Goal: Task Accomplishment & Management: Use online tool/utility

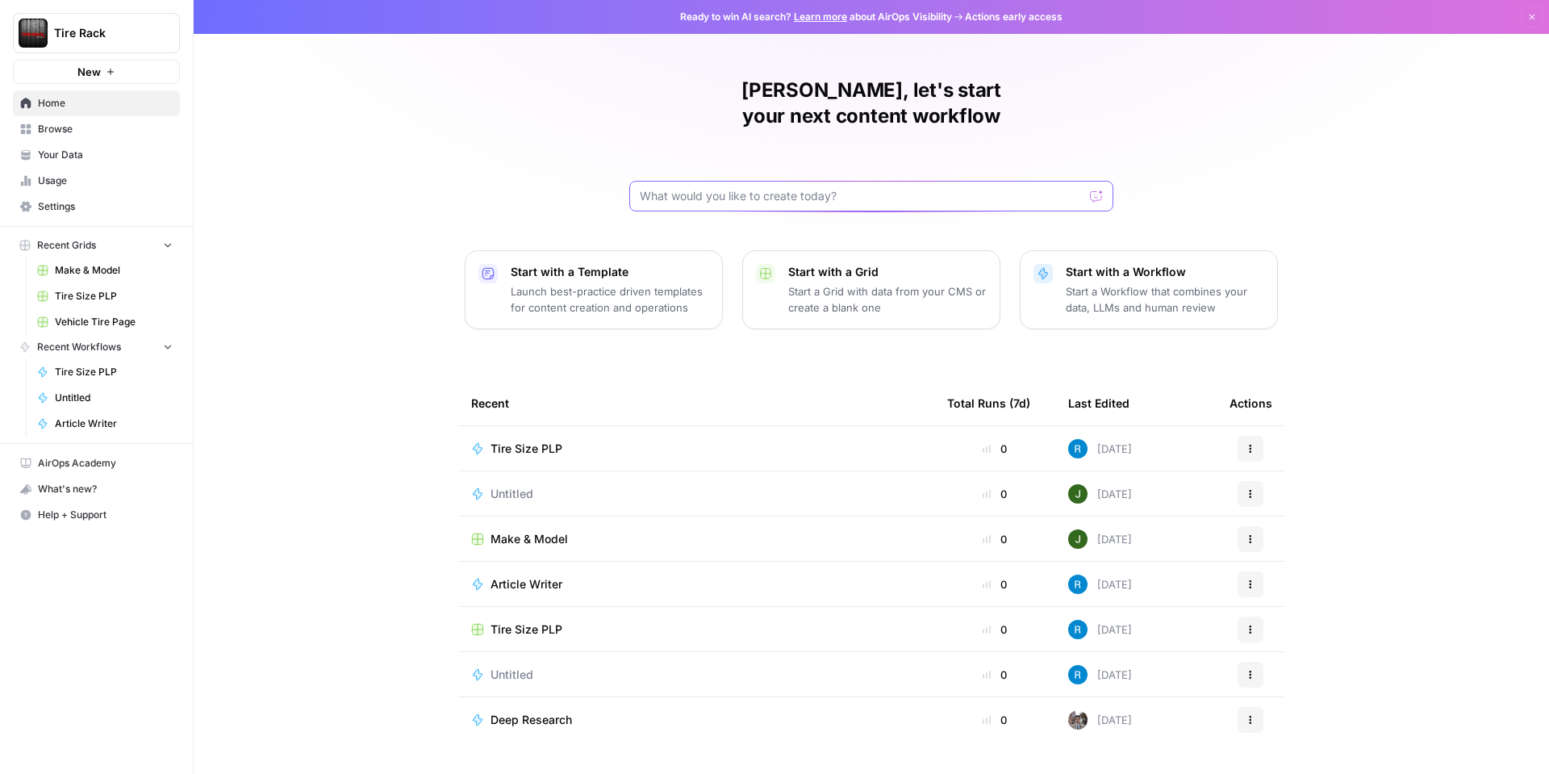
click at [829, 188] on input "text" at bounding box center [862, 196] width 444 height 16
type input "Given a brand kit input, create five FAQs that are based on my brand's informat…"
click button "Send" at bounding box center [1096, 196] width 21 height 21
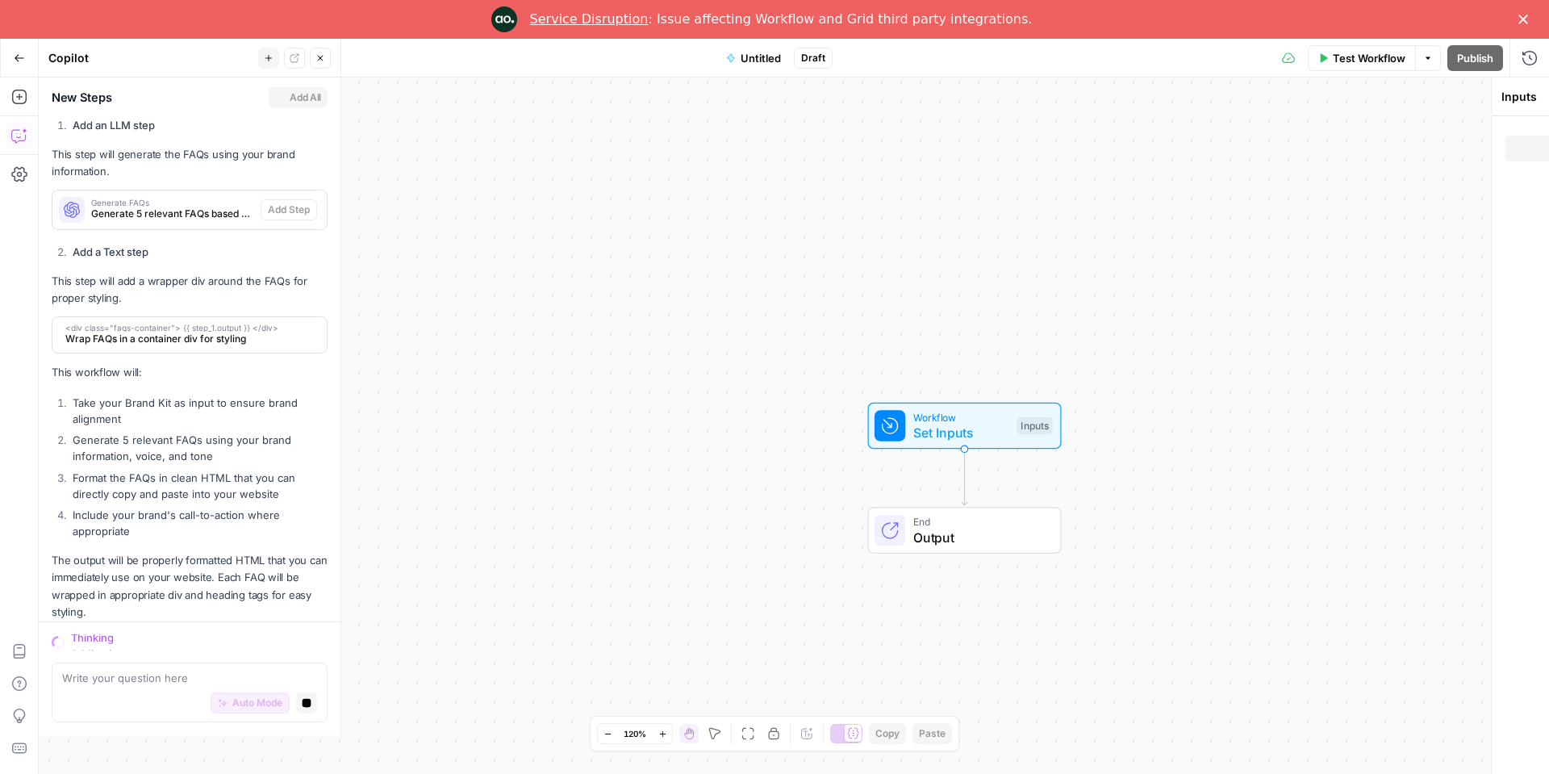
scroll to position [465, 0]
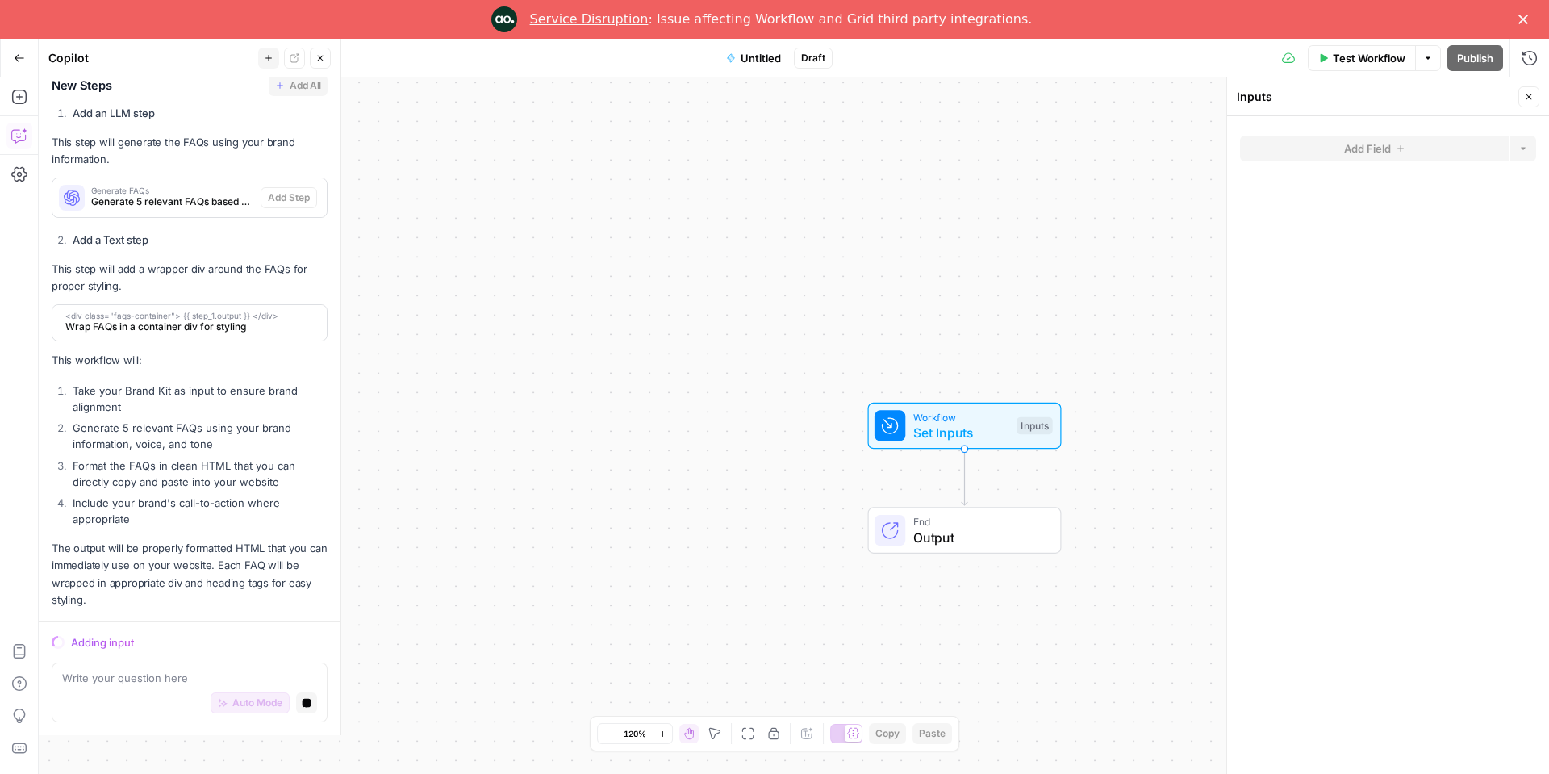
click at [949, 423] on span "Set Inputs" at bounding box center [961, 432] width 96 height 19
click at [949, 423] on span "Set Inputs" at bounding box center [960, 432] width 96 height 19
click at [1032, 423] on div "Inputs" at bounding box center [1033, 426] width 35 height 18
click at [600, 26] on link "Service Disruption" at bounding box center [589, 18] width 119 height 15
click at [904, 443] on div "Workflow Set Inputs Inputs" at bounding box center [964, 425] width 194 height 47
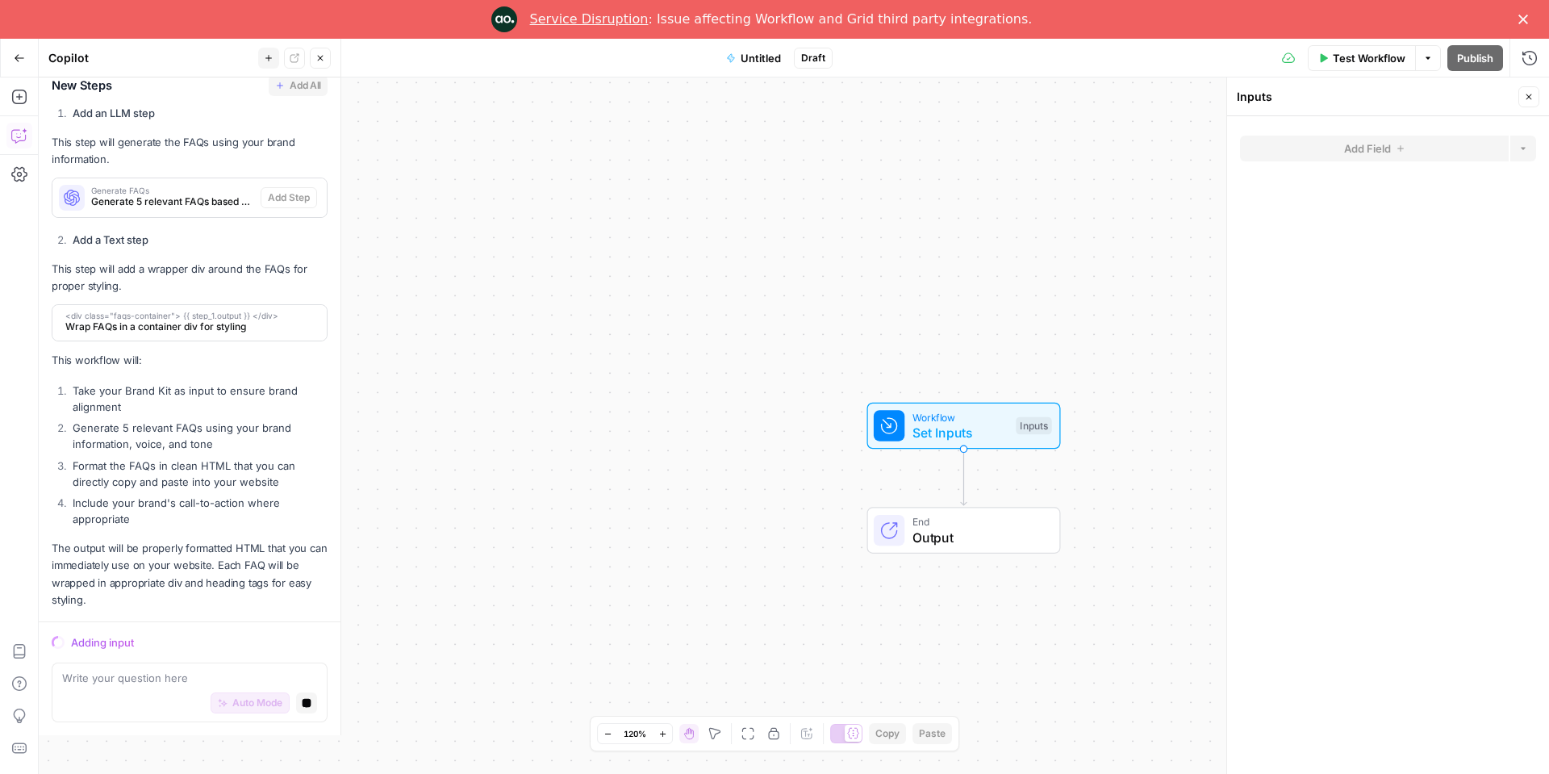
click at [895, 435] on div at bounding box center [889, 425] width 31 height 31
click at [895, 435] on icon at bounding box center [888, 425] width 19 height 19
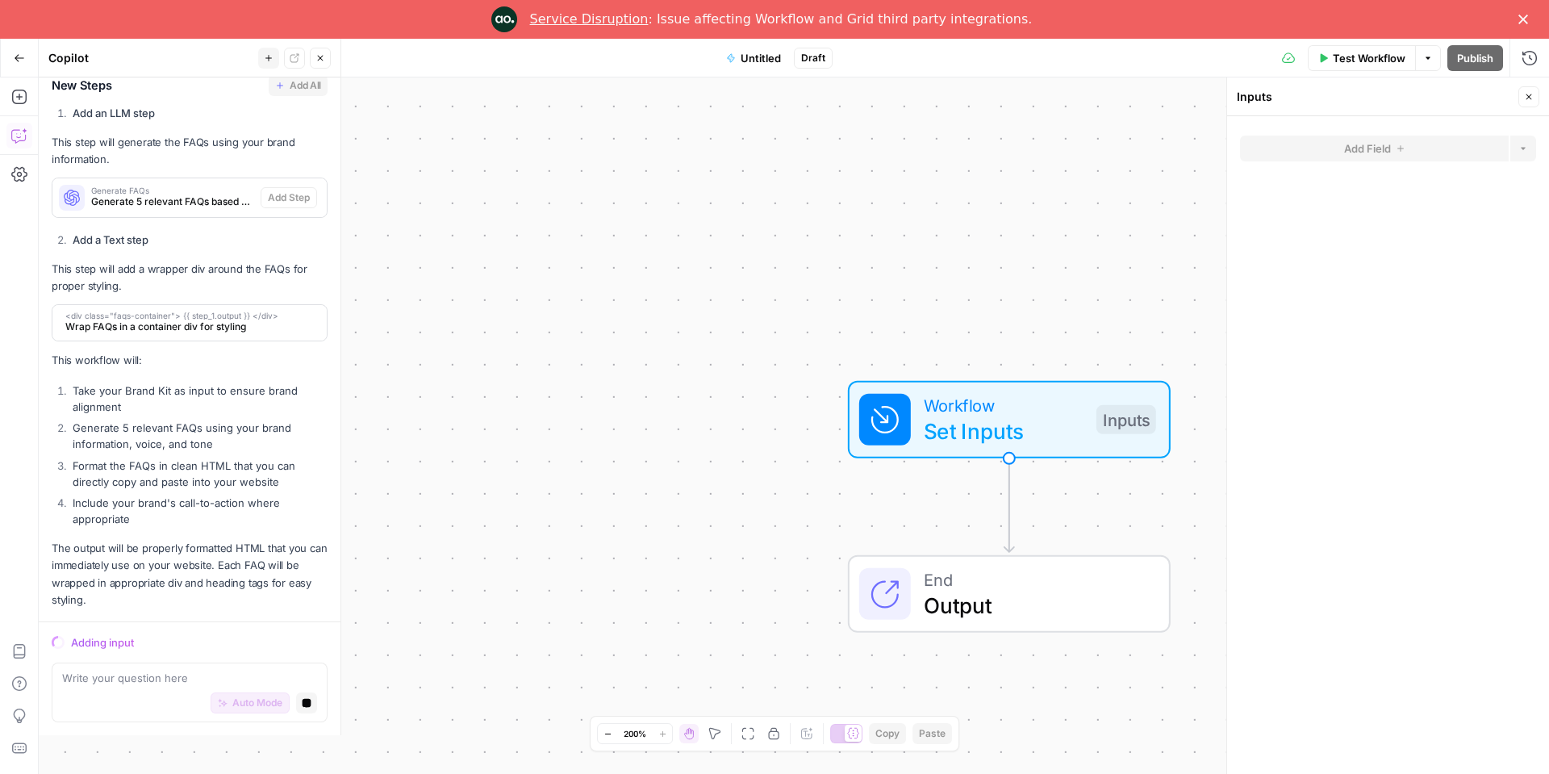
click at [999, 417] on span "Set Inputs" at bounding box center [1004, 431] width 160 height 32
click at [997, 419] on span "Set Inputs" at bounding box center [1004, 431] width 160 height 32
click at [995, 417] on span "Set Inputs" at bounding box center [1002, 433] width 160 height 32
click at [995, 427] on span "Set Inputs" at bounding box center [1002, 433] width 160 height 32
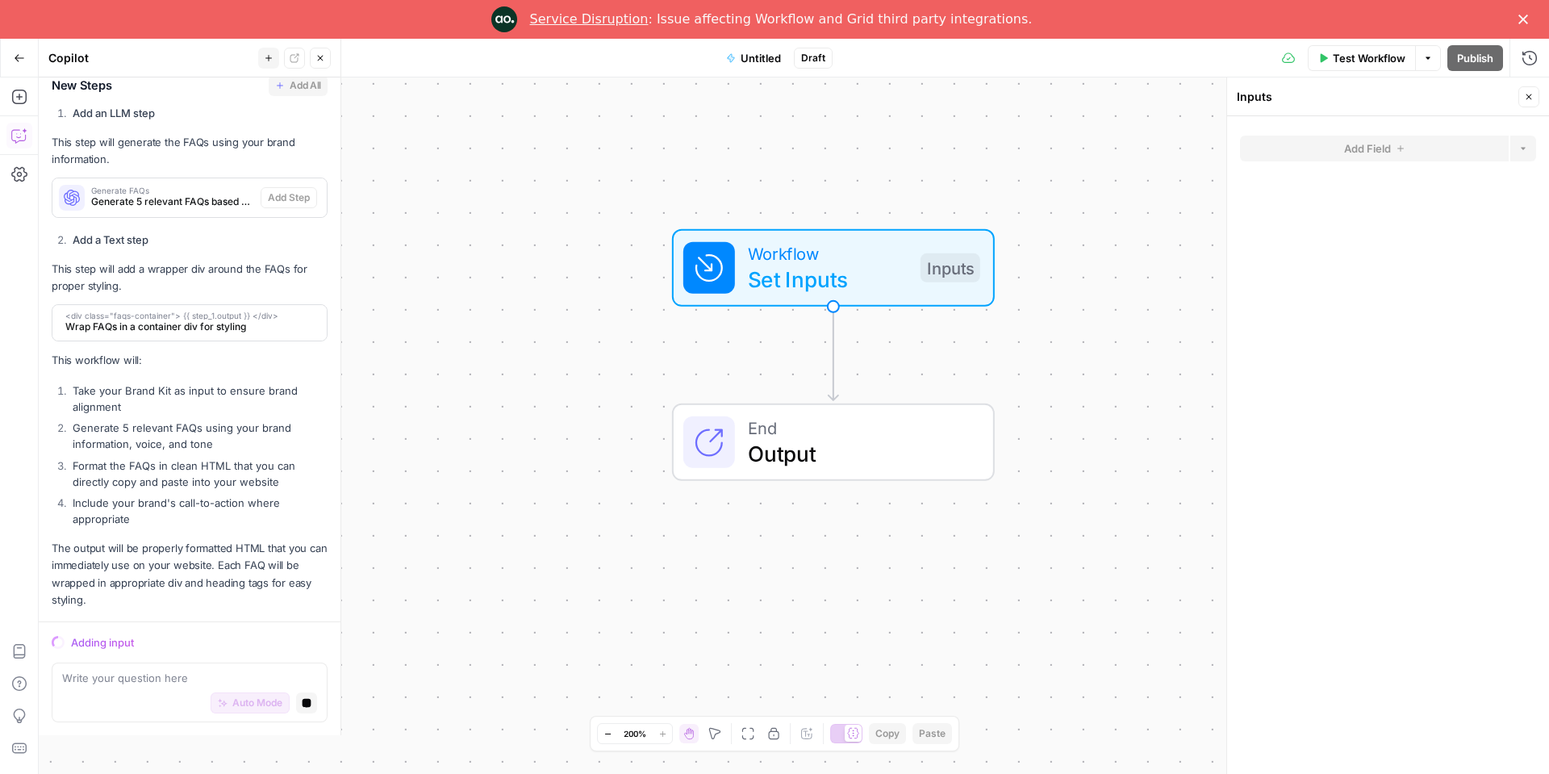
drag, startPoint x: 943, startPoint y: 399, endPoint x: 768, endPoint y: 335, distance: 186.5
click at [782, 248] on span "Workflow" at bounding box center [828, 253] width 160 height 26
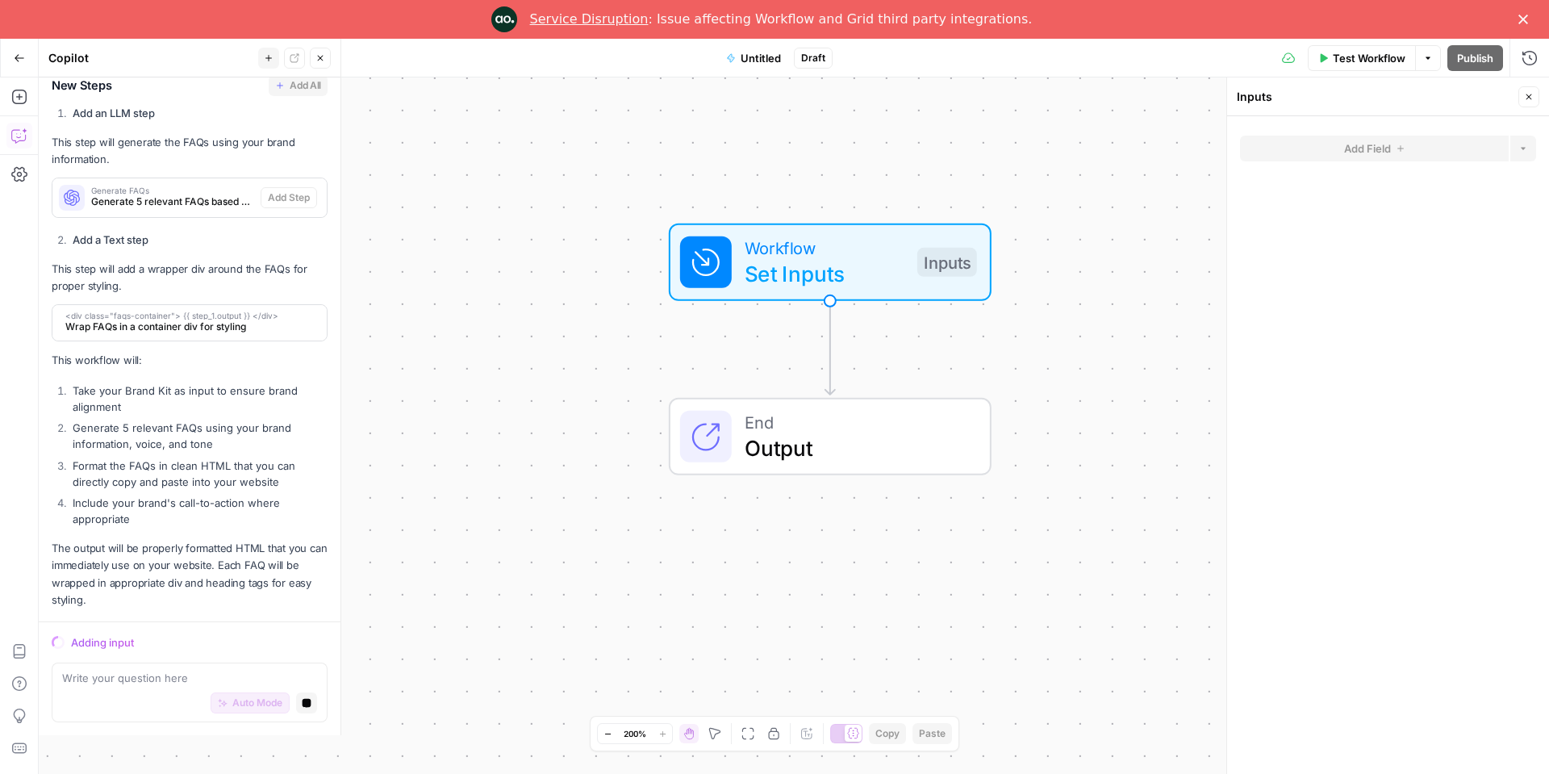
click at [611, 733] on button "Zoom Out" at bounding box center [607, 733] width 19 height 19
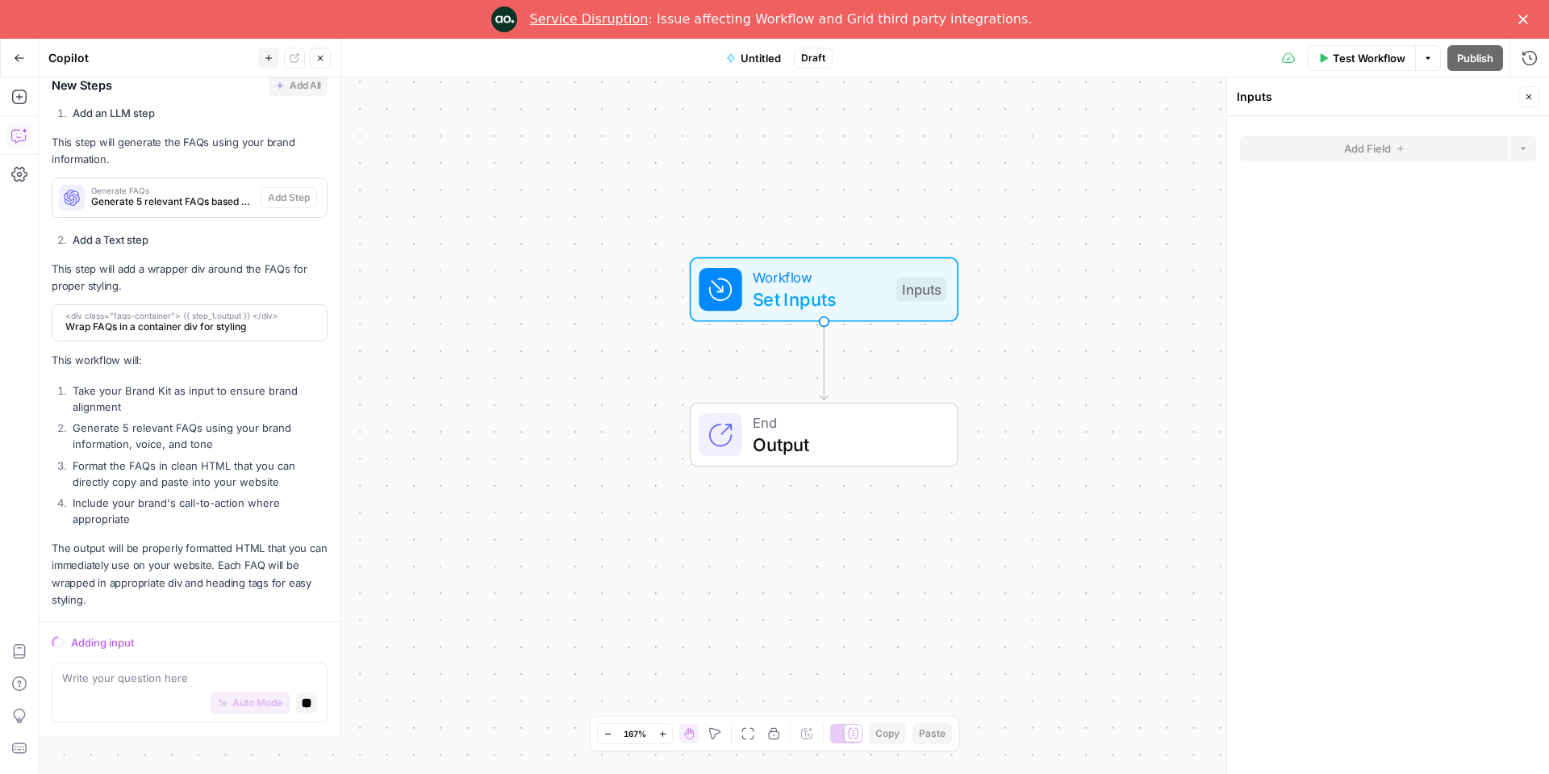
click at [611, 733] on button "Zoom Out" at bounding box center [607, 733] width 19 height 19
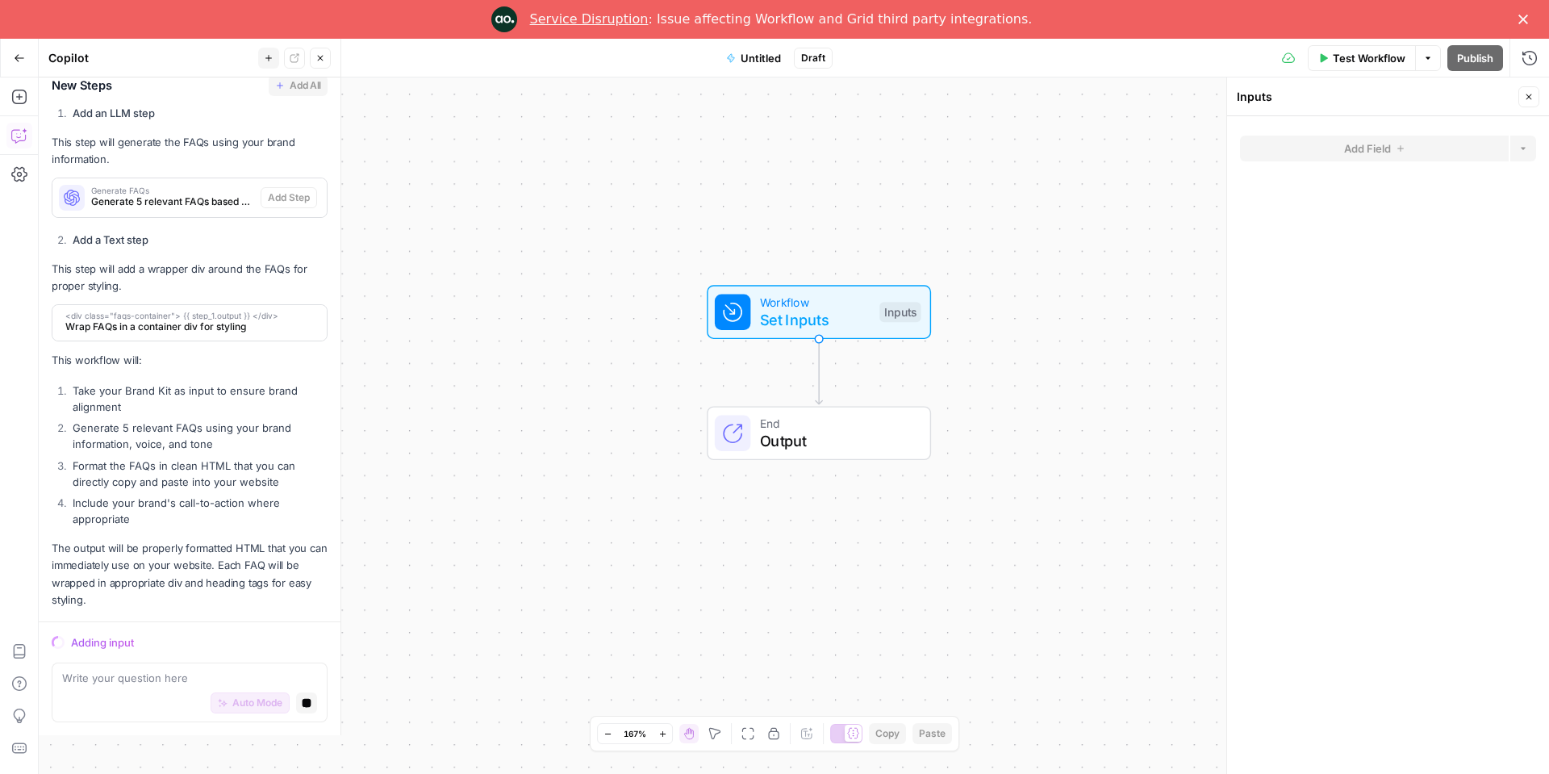
click at [611, 733] on button "Zoom Out" at bounding box center [607, 733] width 19 height 19
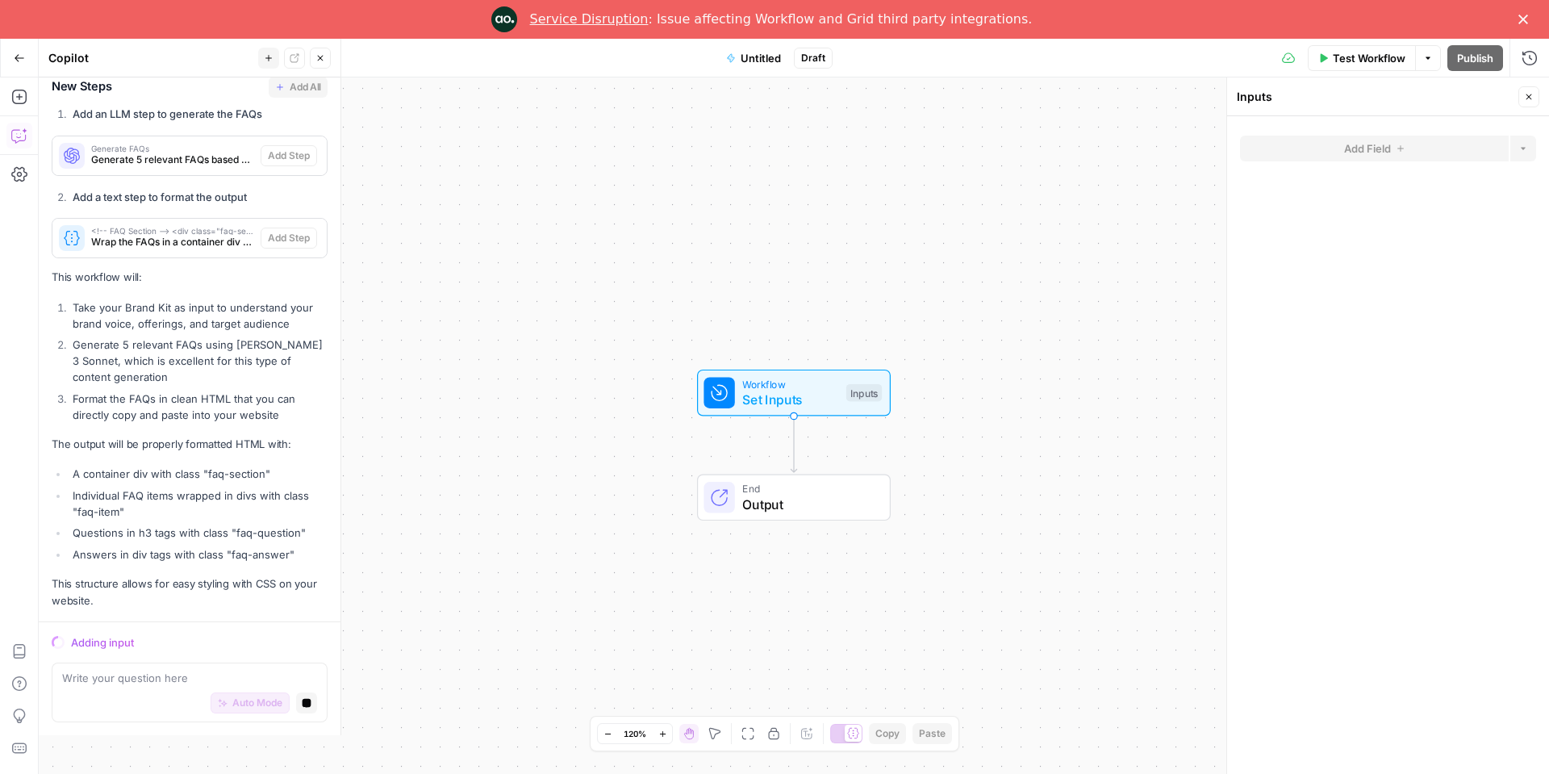
scroll to position [507, 0]
click at [19, 57] on icon "button" at bounding box center [20, 57] width 10 height 7
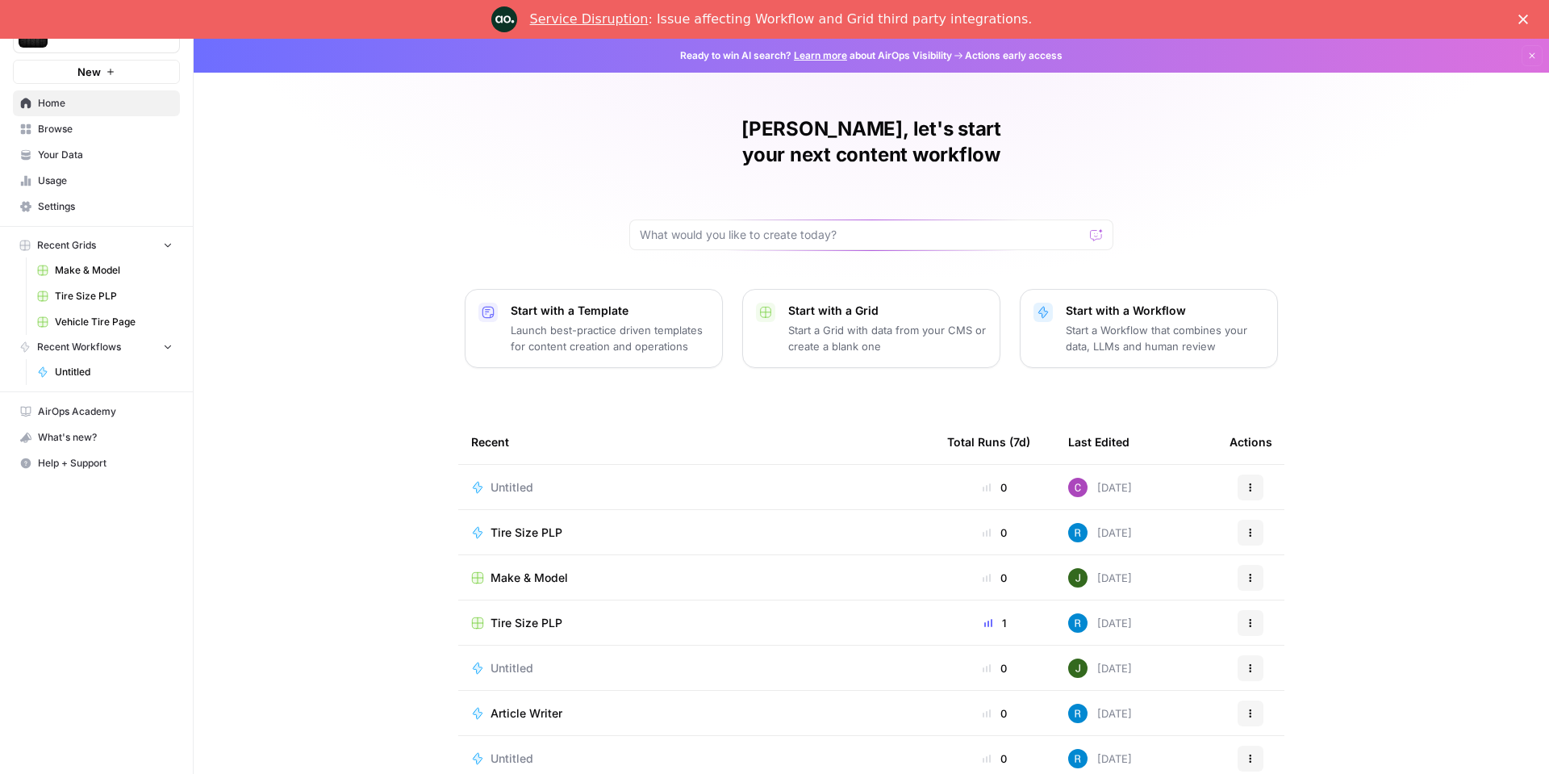
click at [1524, 23] on icon "Close" at bounding box center [1523, 20] width 10 height 10
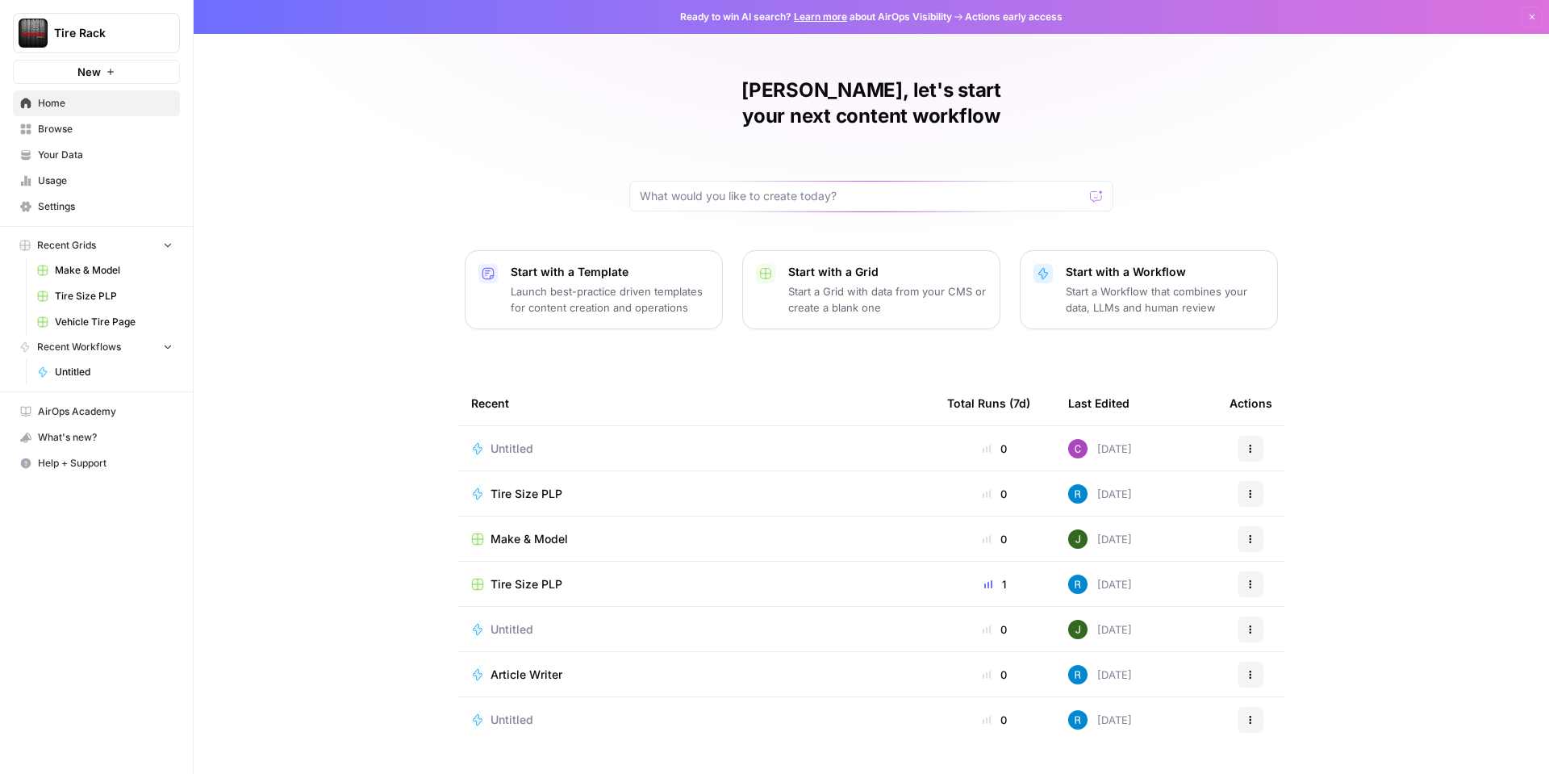
click at [107, 68] on icon "button" at bounding box center [111, 72] width 10 height 10
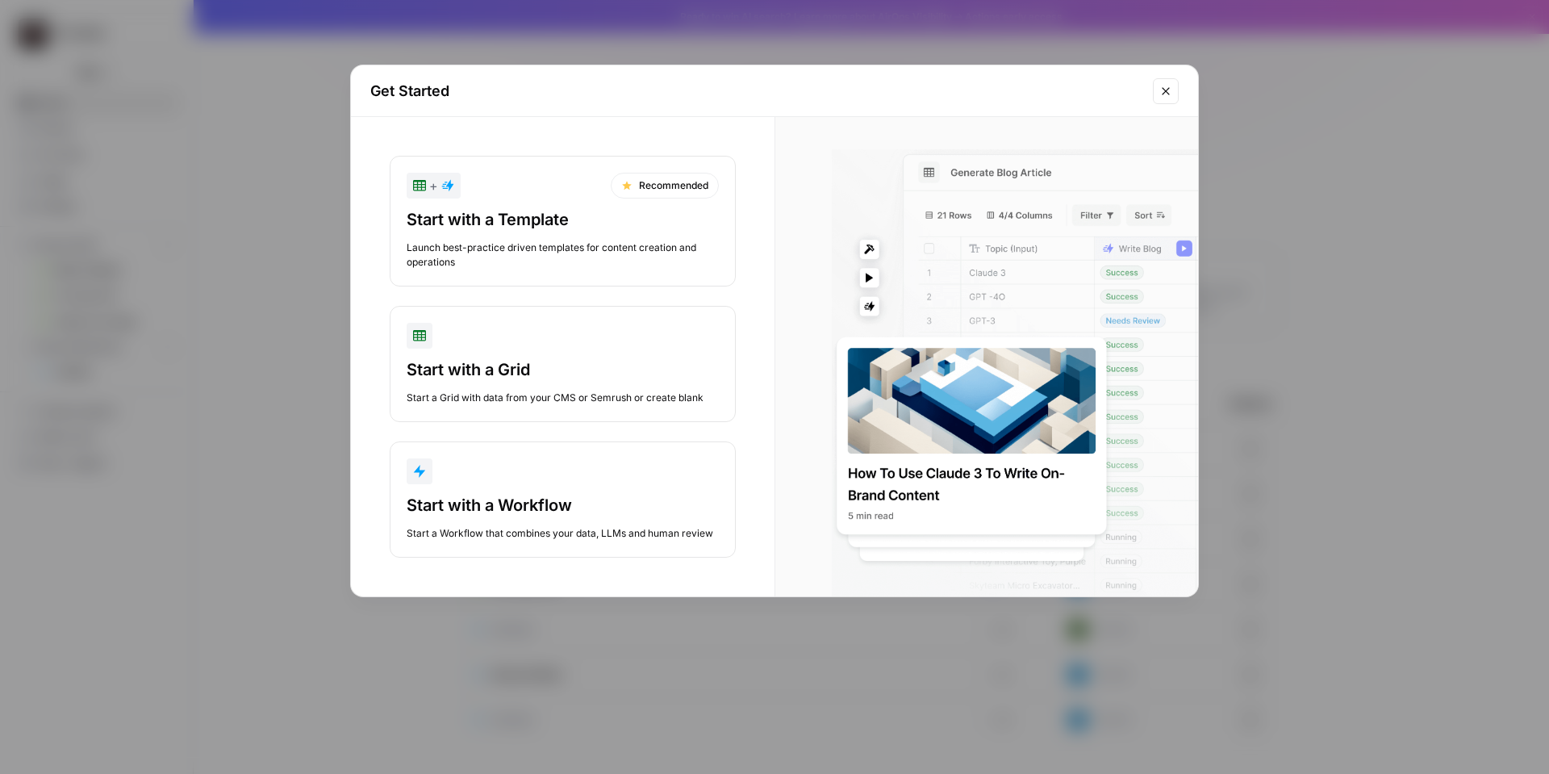
drag, startPoint x: 1161, startPoint y: 87, endPoint x: 967, endPoint y: 113, distance: 196.1
click at [1161, 87] on icon "Close modal" at bounding box center [1165, 91] width 13 height 13
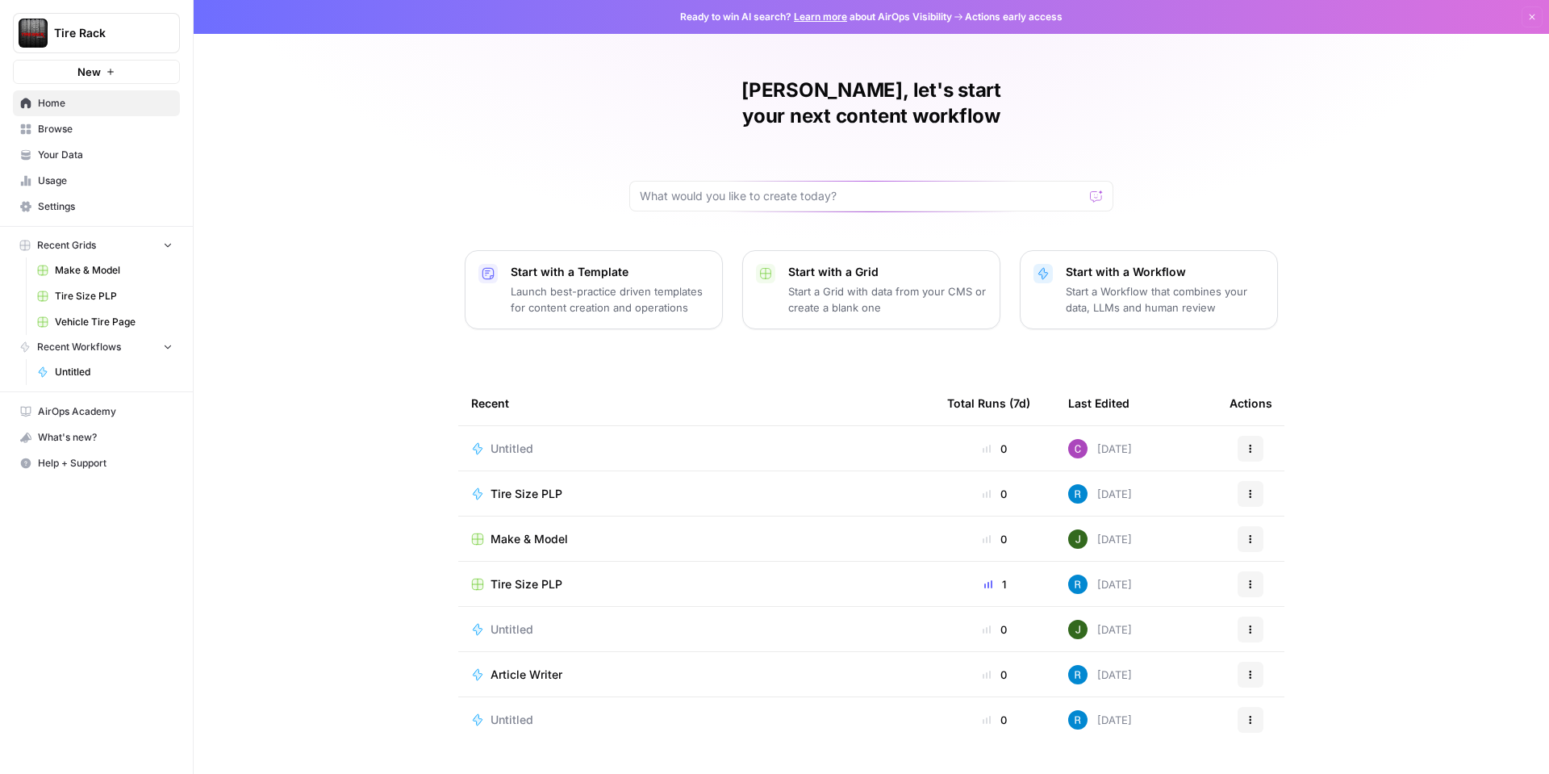
click at [75, 131] on span "Browse" at bounding box center [105, 129] width 135 height 15
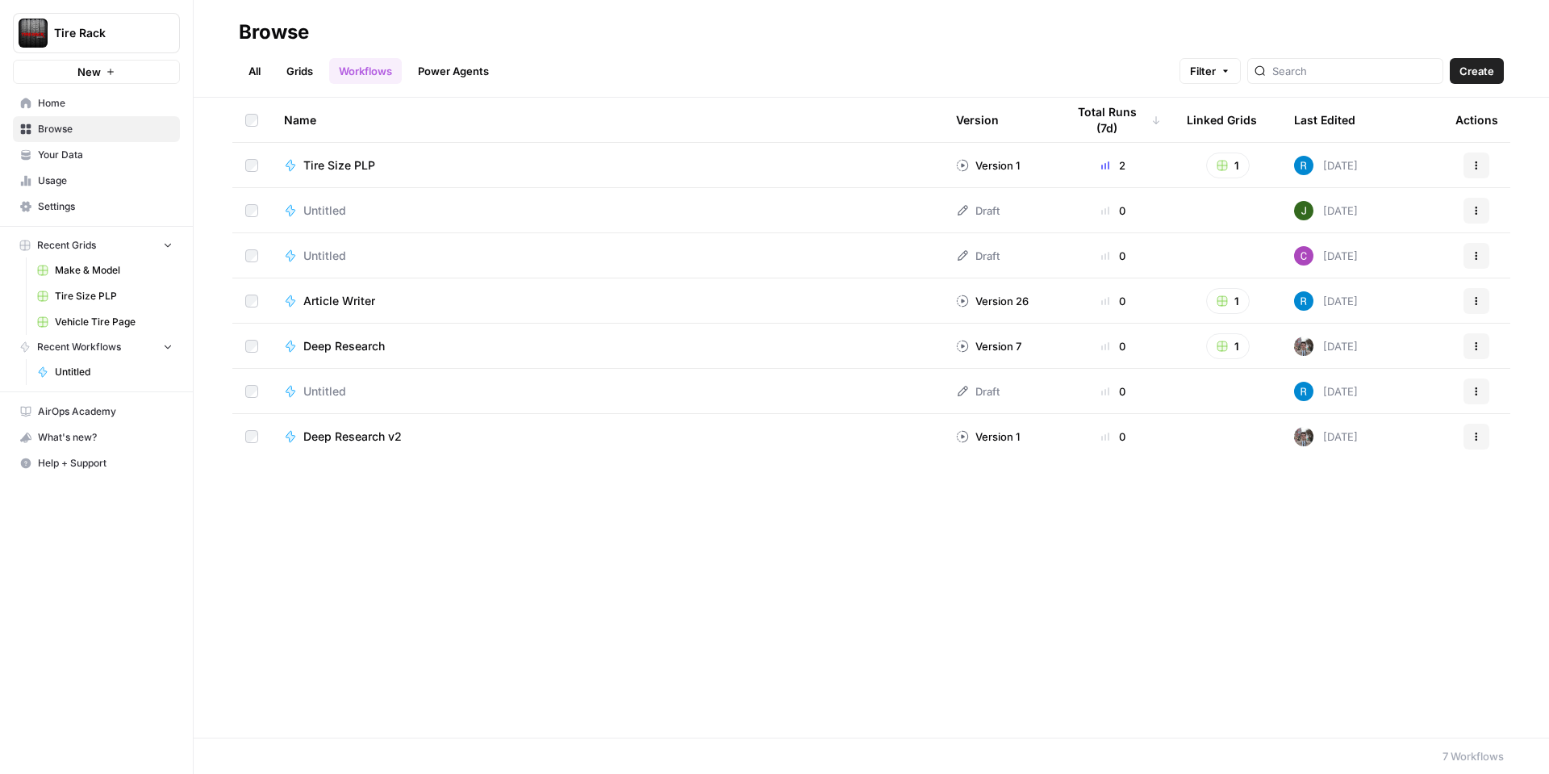
click at [1480, 67] on span "Create" at bounding box center [1476, 71] width 35 height 16
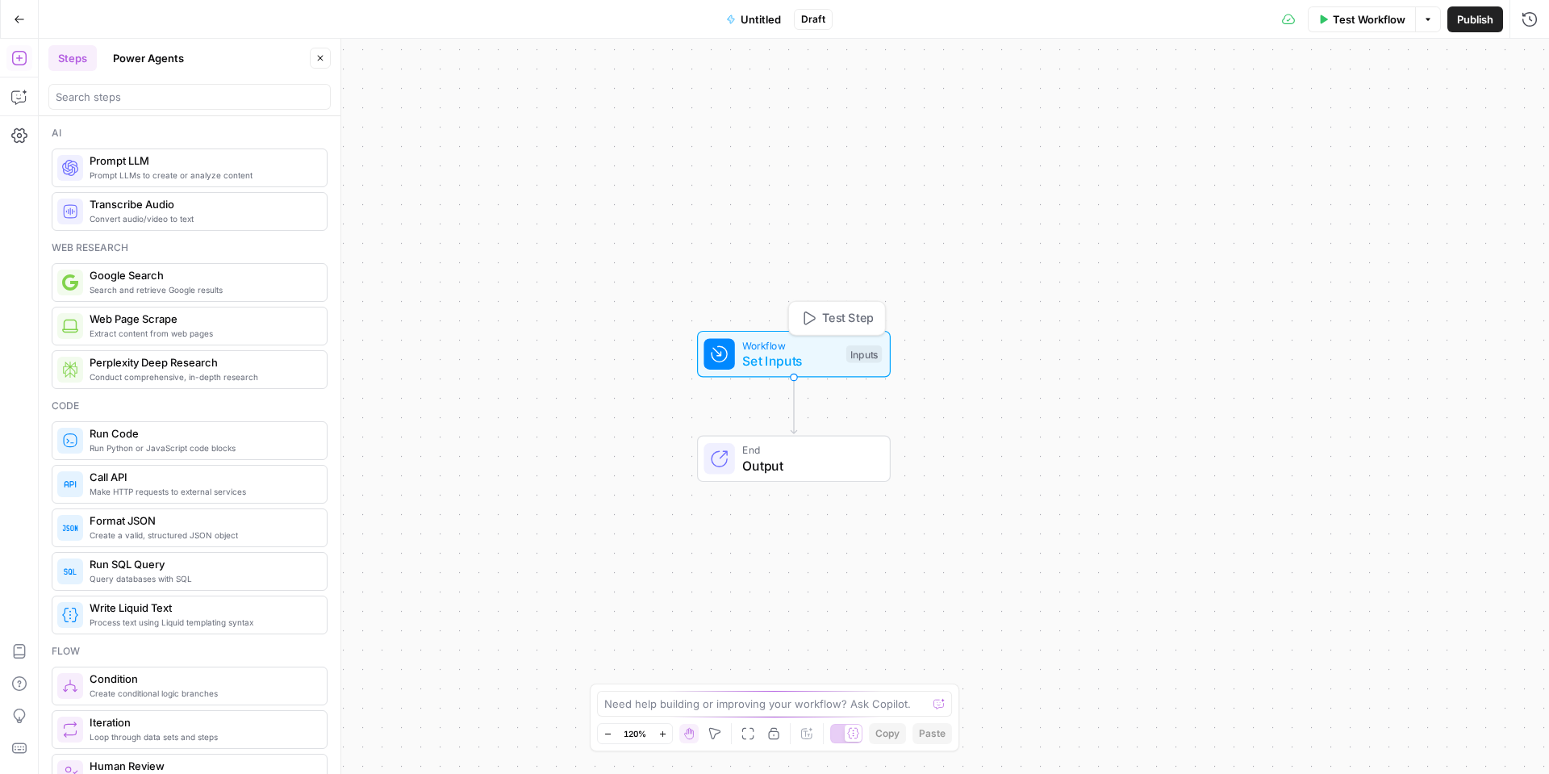
click at [773, 354] on span "Set Inputs" at bounding box center [790, 360] width 96 height 19
click at [1408, 107] on button "Add Field" at bounding box center [1374, 110] width 269 height 26
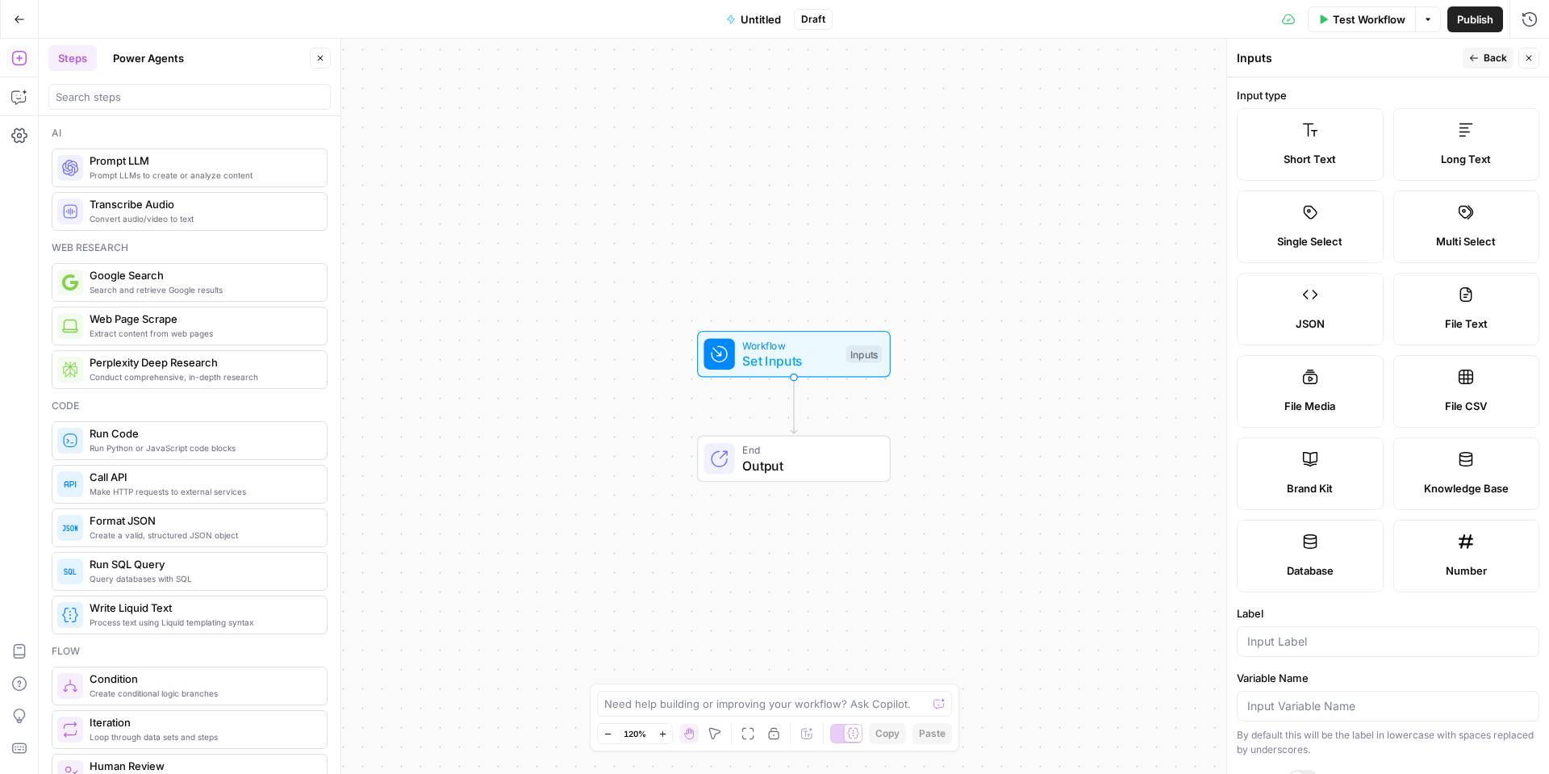
click at [1268, 486] on div "Brand Kit" at bounding box center [1309, 488] width 119 height 16
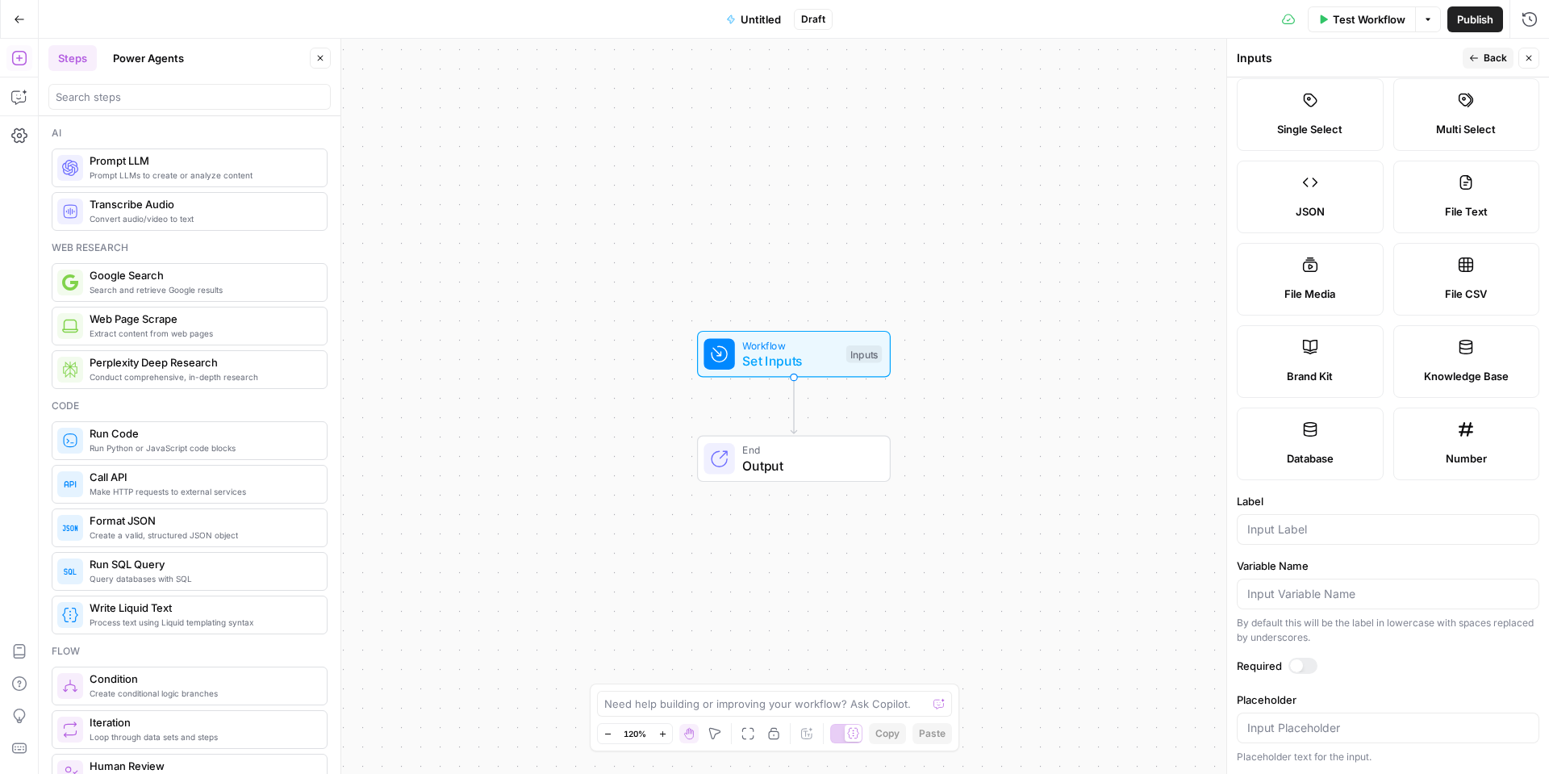
click at [1287, 537] on div at bounding box center [1388, 529] width 302 height 31
type input "Brand Kit"
click at [1397, 601] on div at bounding box center [1388, 593] width 302 height 31
click at [1483, 63] on span "Back" at bounding box center [1494, 58] width 23 height 15
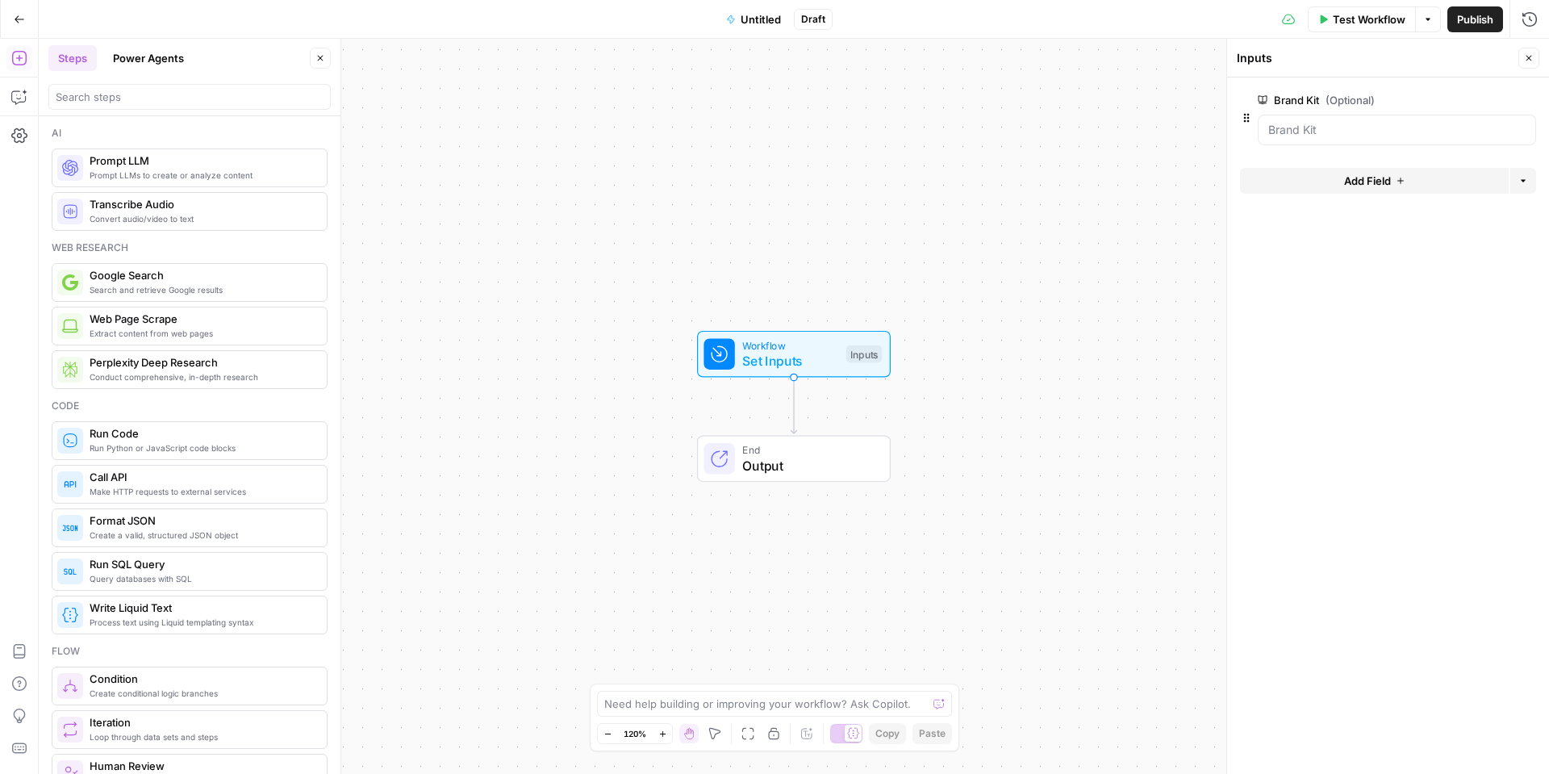
click at [1374, 183] on span "Add Field" at bounding box center [1367, 181] width 47 height 16
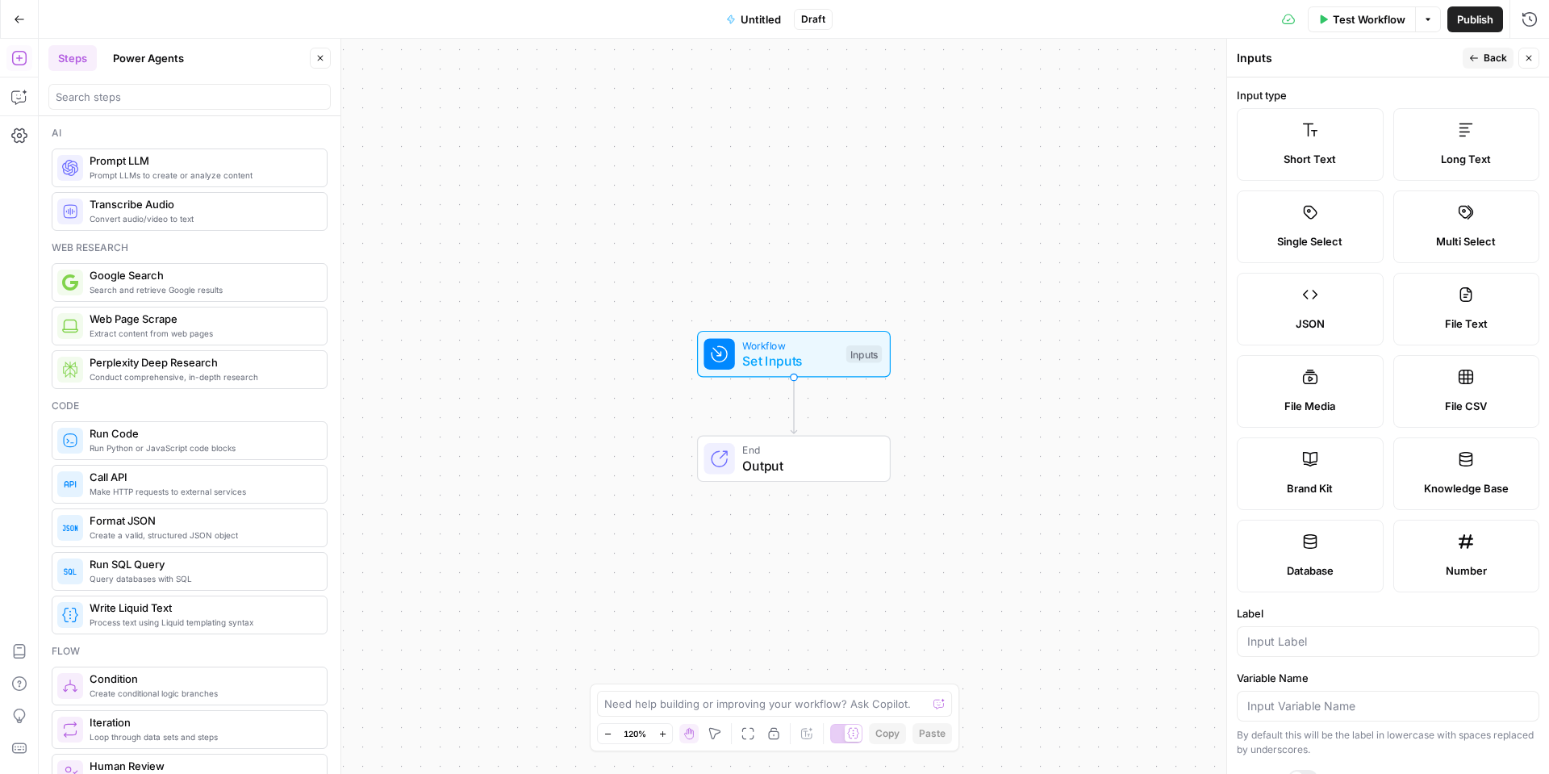
click at [1361, 156] on div "Short Text" at bounding box center [1309, 159] width 119 height 16
click at [1358, 231] on label "Single Select" at bounding box center [1310, 226] width 147 height 73
click at [1341, 177] on label "Short Text" at bounding box center [1310, 144] width 147 height 73
click at [1292, 643] on input "Label" at bounding box center [1388, 641] width 282 height 16
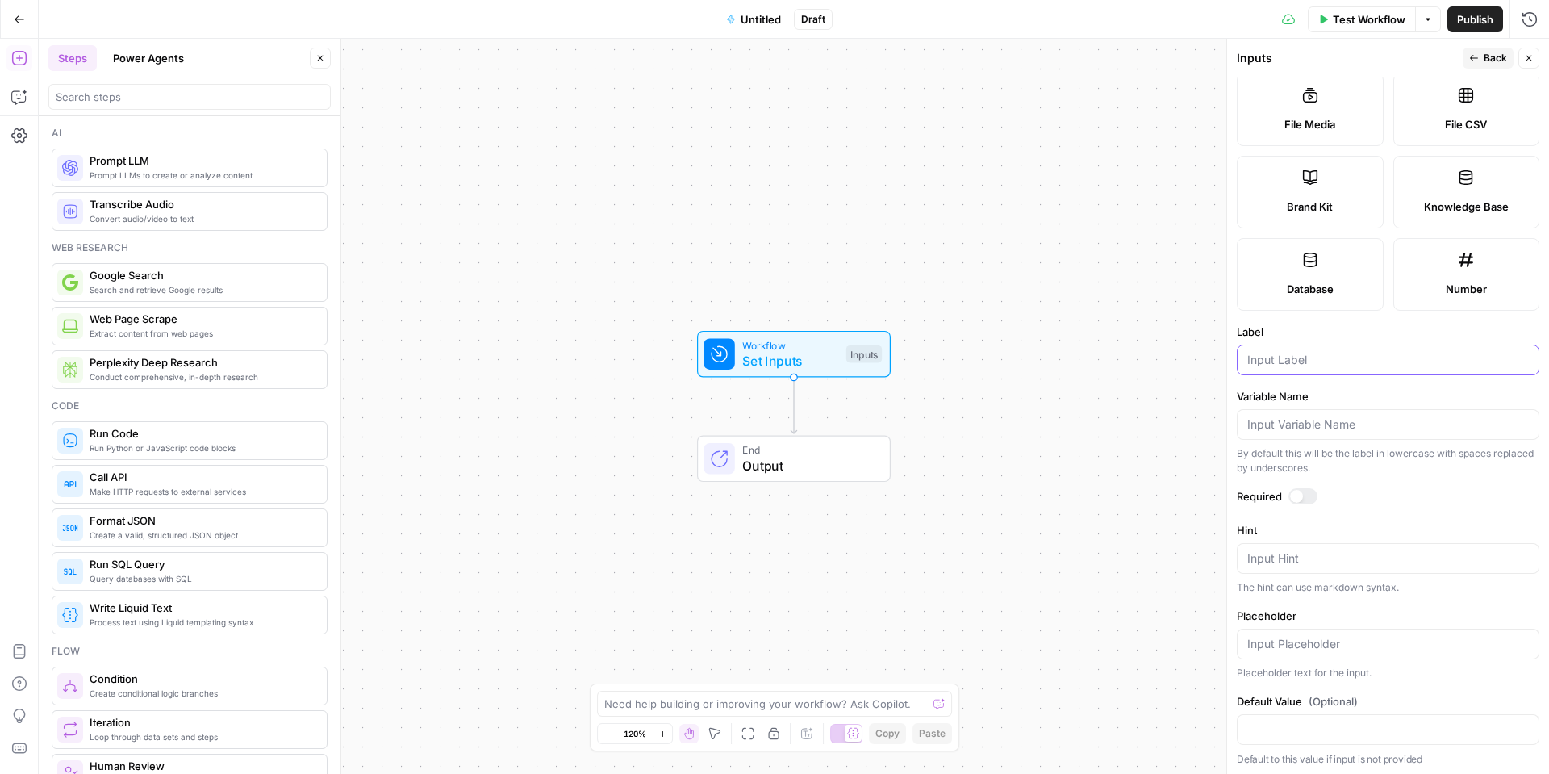
scroll to position [285, 0]
click at [1481, 54] on button "Back" at bounding box center [1487, 58] width 51 height 21
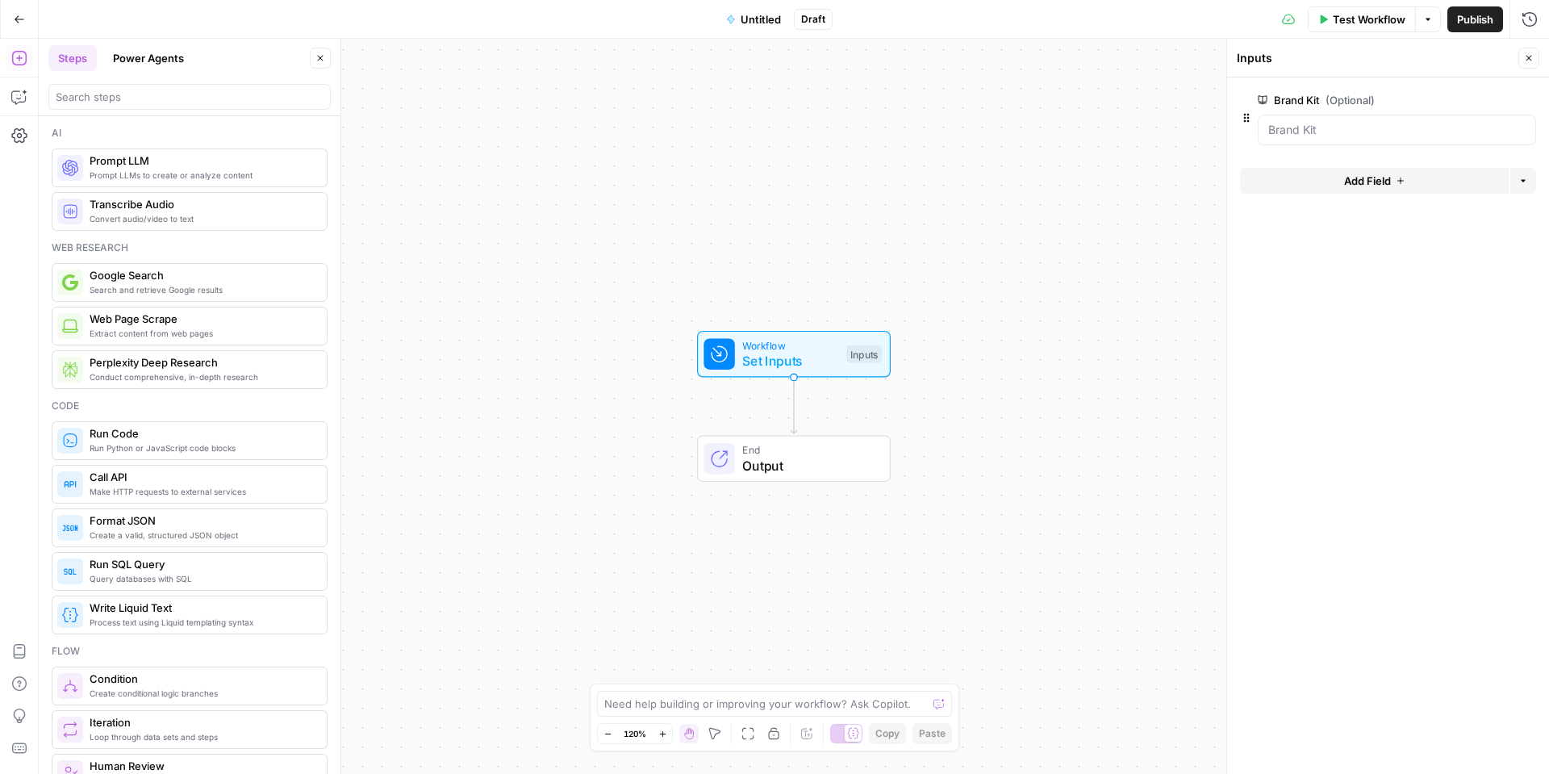
click at [1370, 178] on span "Add Field" at bounding box center [1367, 181] width 47 height 16
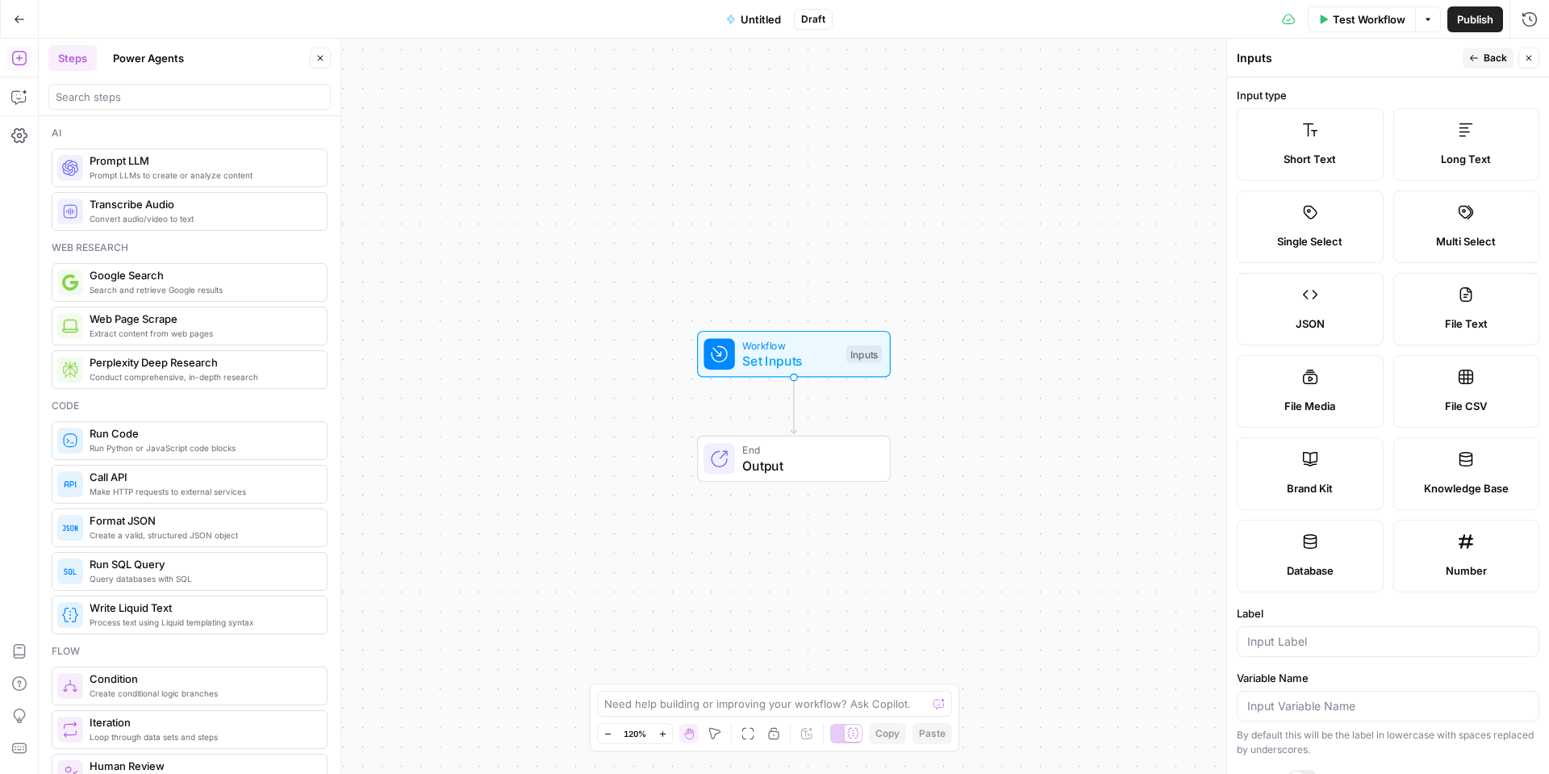
click at [1332, 132] on label "Short Text" at bounding box center [1310, 144] width 147 height 73
click at [1332, 649] on div at bounding box center [1388, 641] width 302 height 31
paste input "[URL][DOMAIN_NAME]"
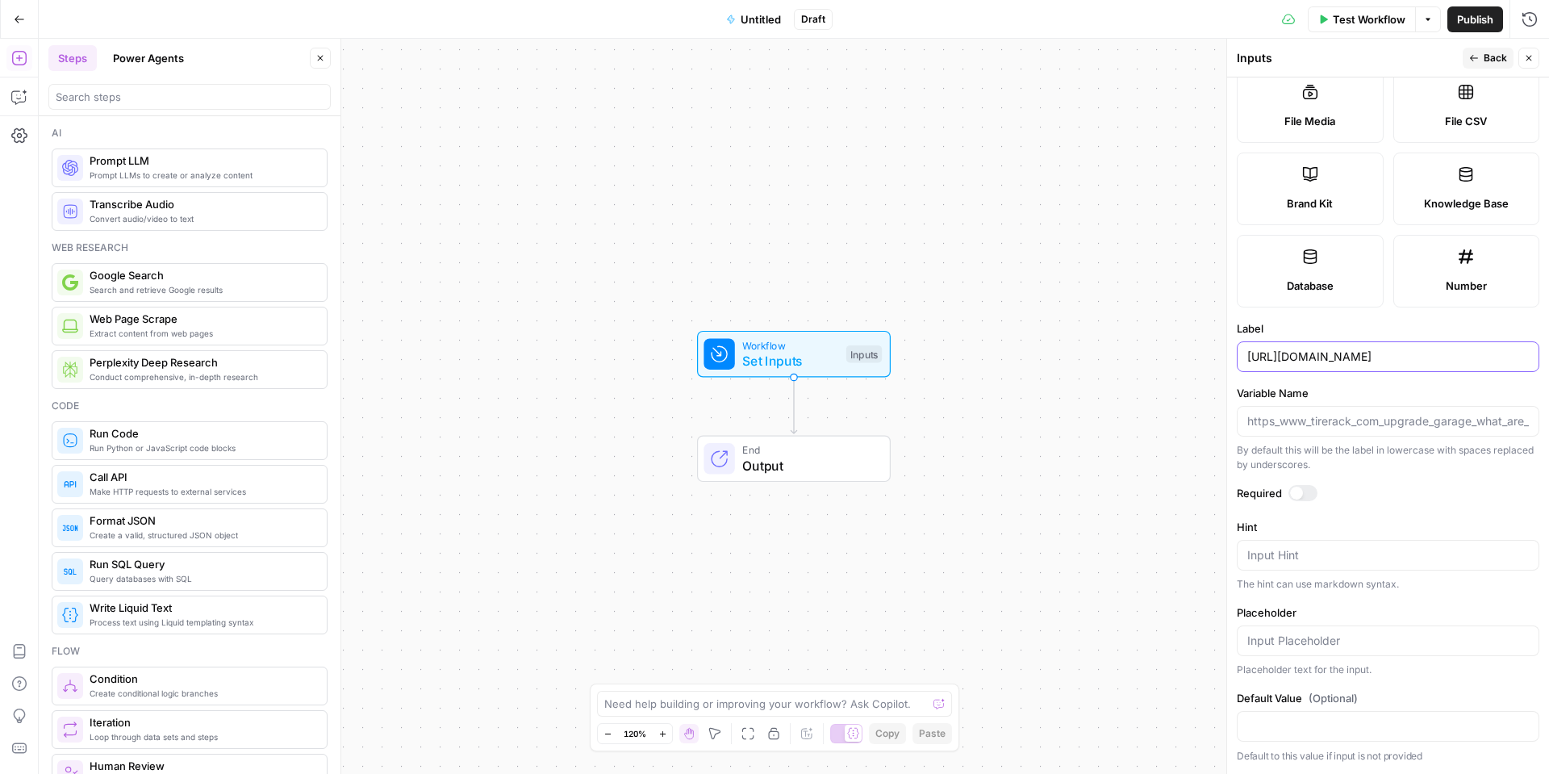
scroll to position [0, 0]
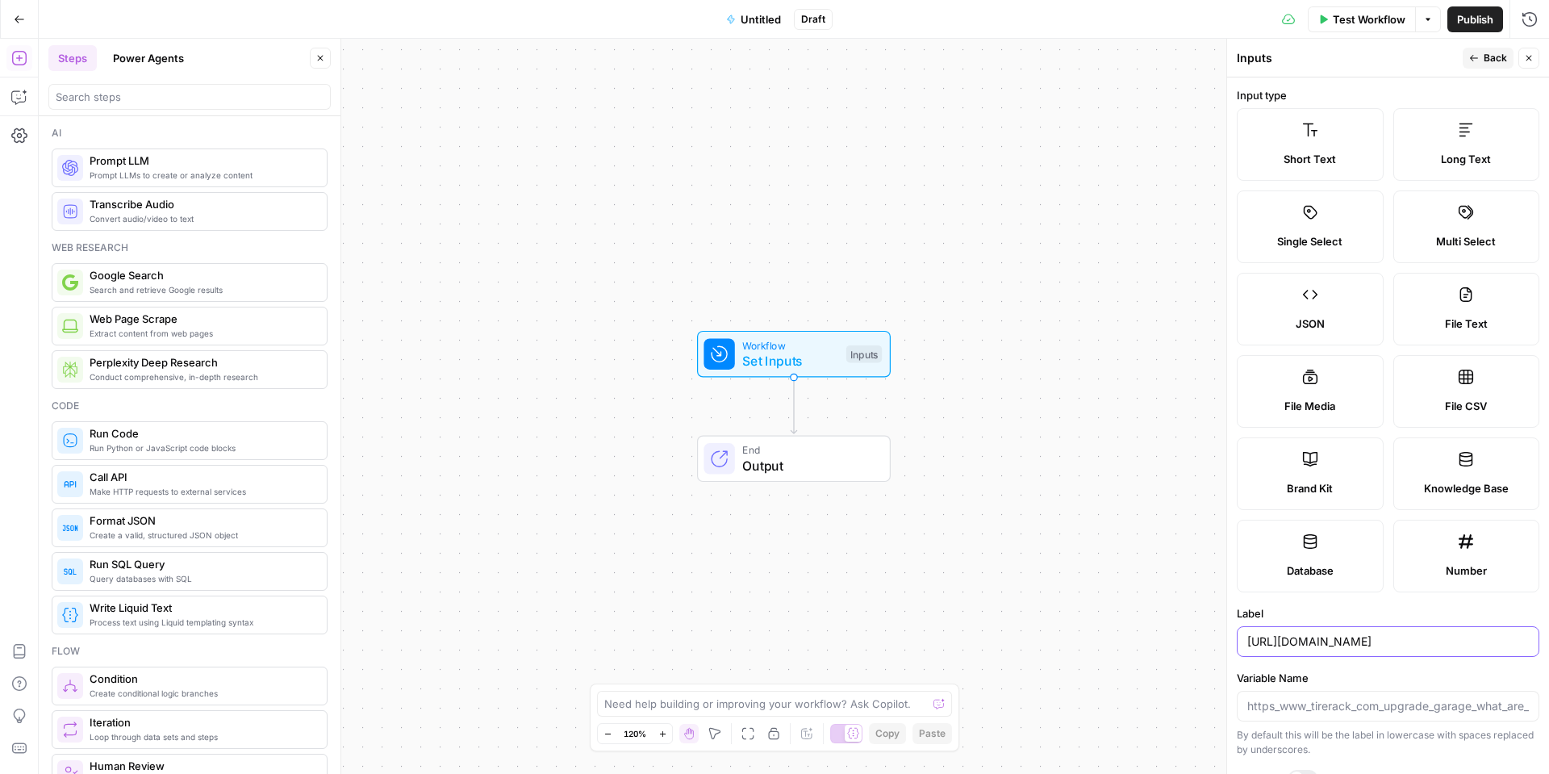
type input "[URL][DOMAIN_NAME]"
click at [1474, 52] on button "Back" at bounding box center [1487, 58] width 51 height 21
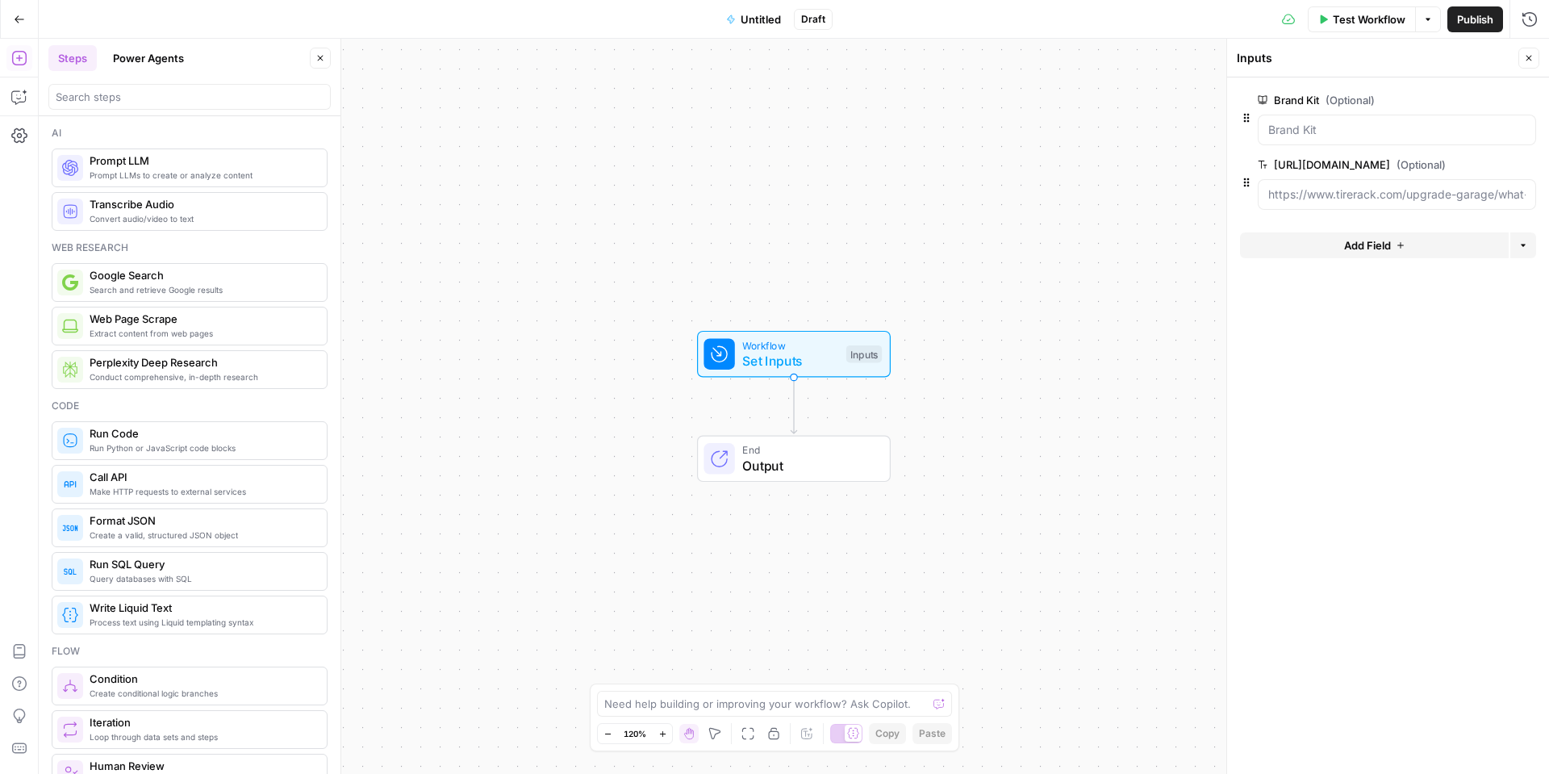
click at [1344, 250] on span "Add Field" at bounding box center [1367, 245] width 47 height 16
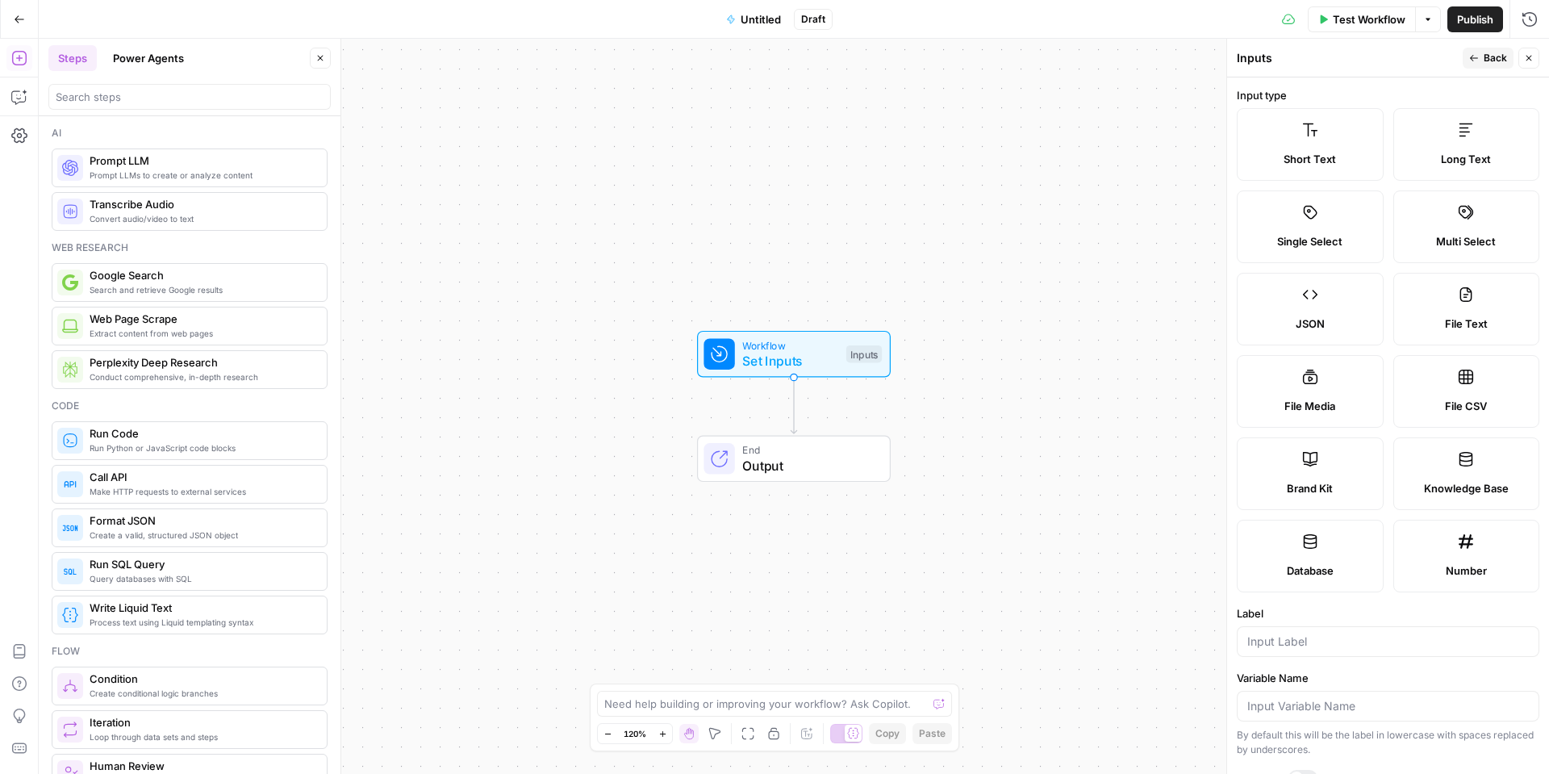
click at [1134, 242] on div "Workflow Set Inputs Inputs End Output" at bounding box center [794, 406] width 1510 height 735
click at [1491, 64] on span "Back" at bounding box center [1494, 58] width 23 height 15
